Goal: Find contact information: Find contact information

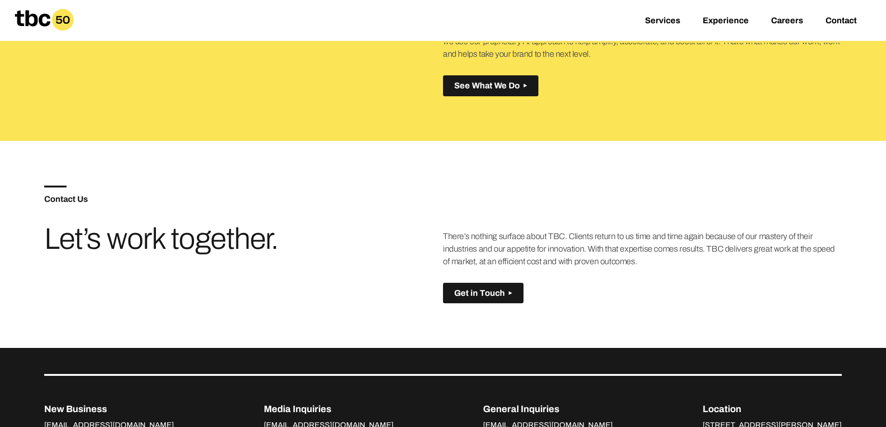
scroll to position [655, 0]
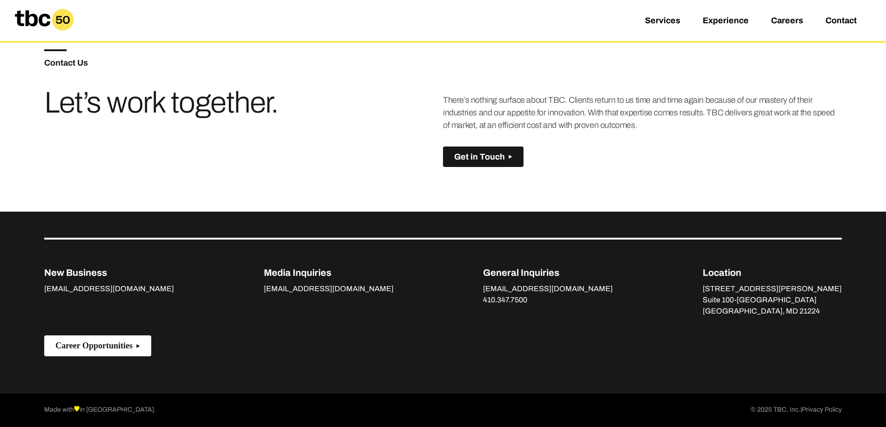
click at [146, 350] on button "Career Opportunities" at bounding box center [97, 345] width 107 height 21
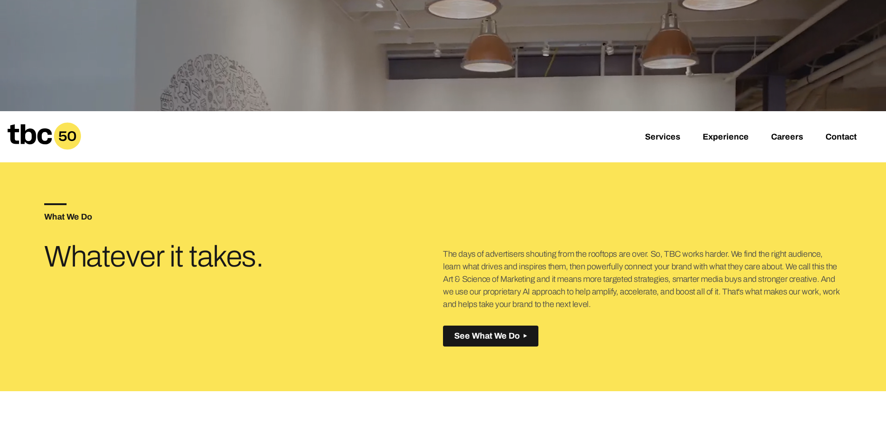
scroll to position [655, 0]
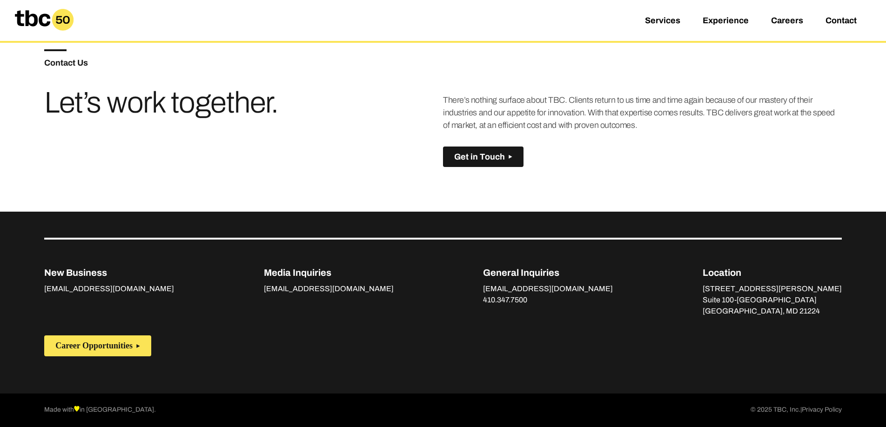
click at [569, 285] on p "[EMAIL_ADDRESS][DOMAIN_NAME] 410.347.7500" at bounding box center [548, 294] width 130 height 22
copy link "[EMAIL_ADDRESS][DOMAIN_NAME]"
